Goal: Navigation & Orientation: Understand site structure

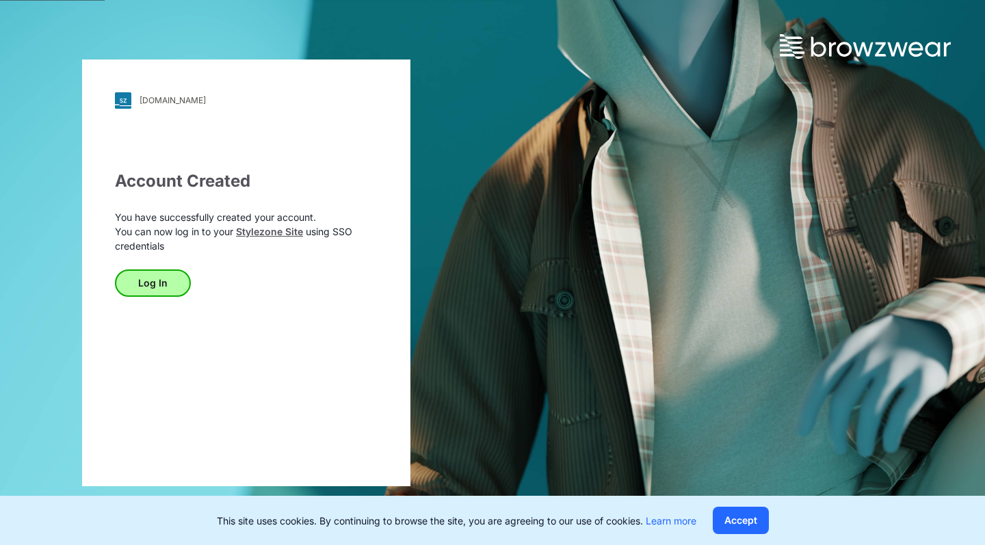
click at [159, 280] on button "Log In" at bounding box center [153, 282] width 76 height 27
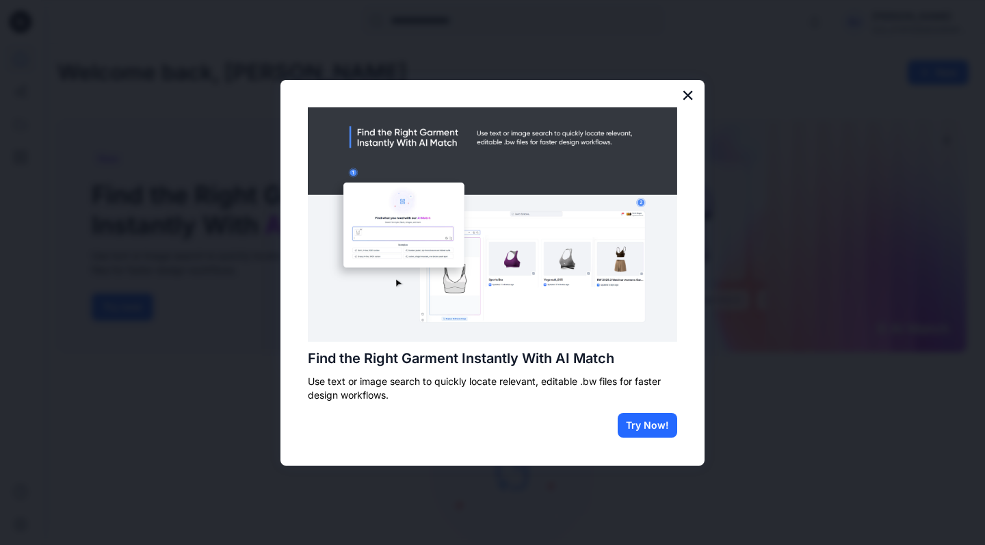
click at [688, 92] on button "×" at bounding box center [687, 95] width 13 height 22
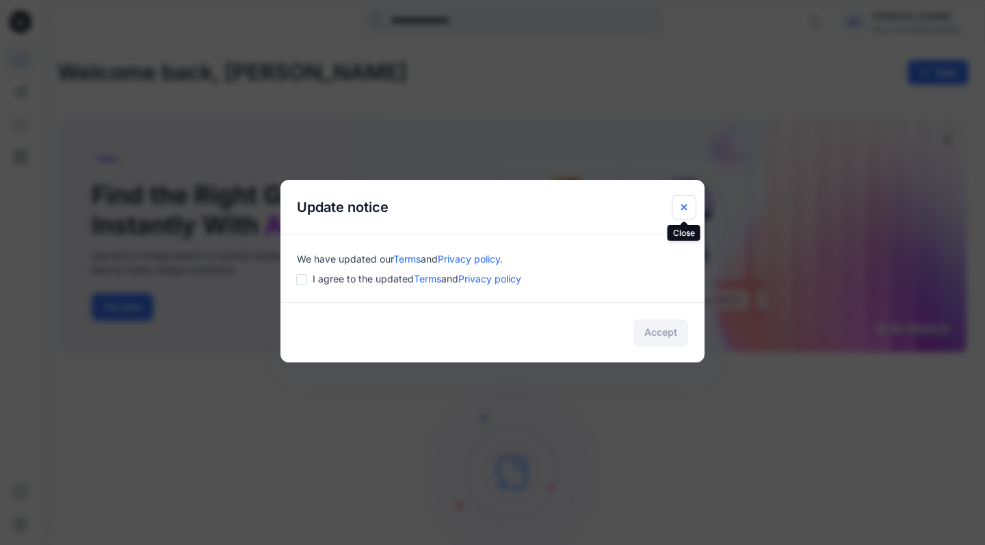
click at [684, 200] on button "Close" at bounding box center [683, 207] width 25 height 25
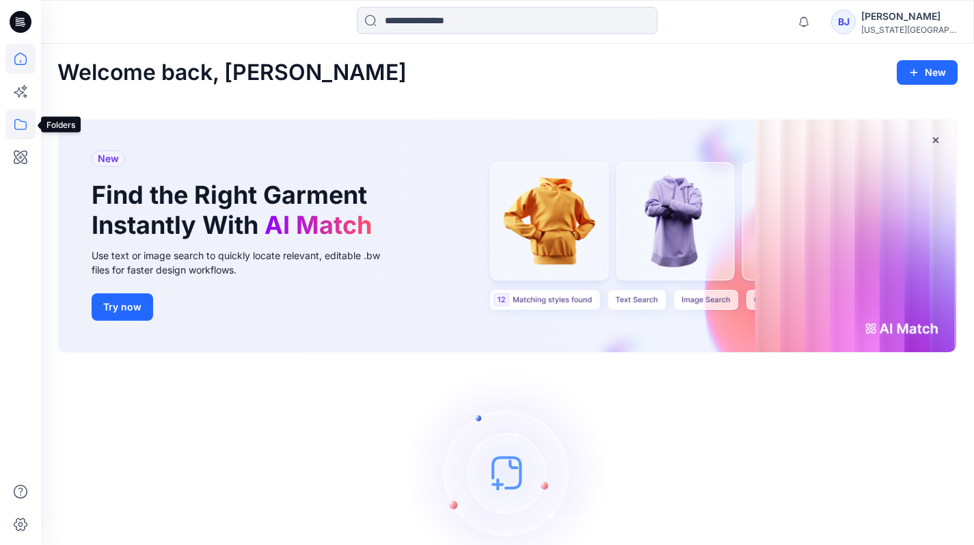
click at [11, 127] on icon at bounding box center [20, 124] width 30 height 30
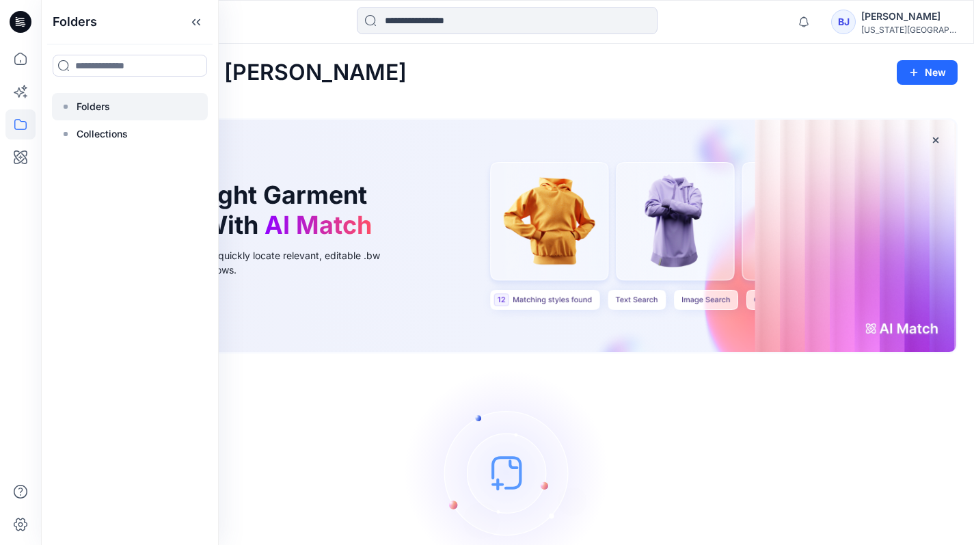
click at [116, 107] on div at bounding box center [130, 106] width 156 height 27
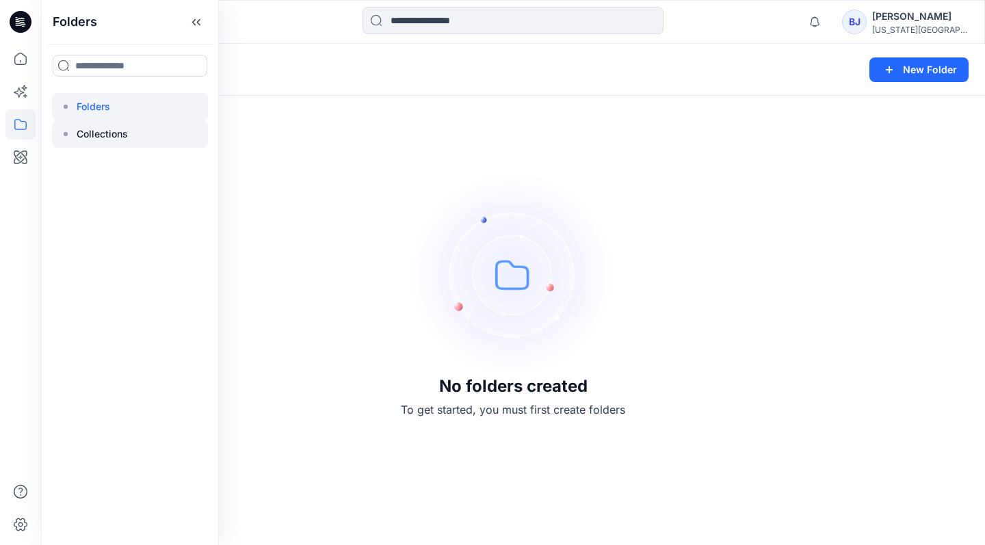
click at [152, 129] on div at bounding box center [130, 133] width 156 height 27
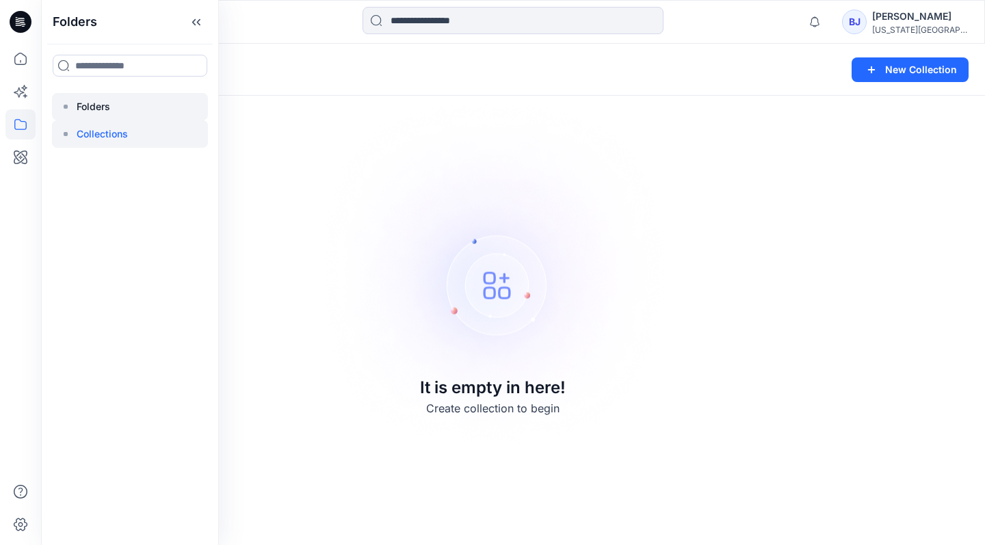
click at [122, 101] on div at bounding box center [130, 106] width 156 height 27
